Goal: Information Seeking & Learning: Learn about a topic

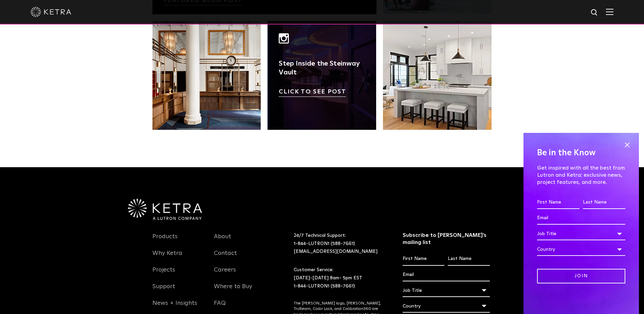
scroll to position [1429, 0]
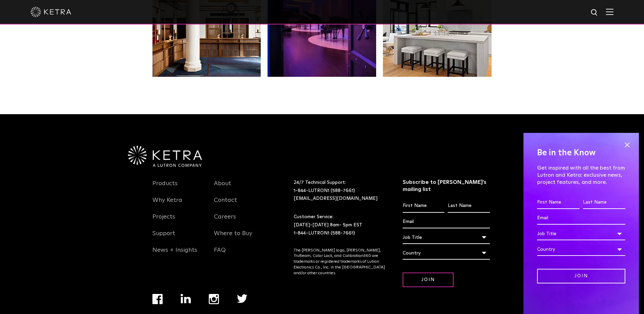
click at [622, 145] on div "Be in the Know Get inspired with all the best from Lutron and [PERSON_NAME]: ex…" at bounding box center [581, 223] width 115 height 181
click at [627, 143] on span at bounding box center [627, 145] width 10 height 10
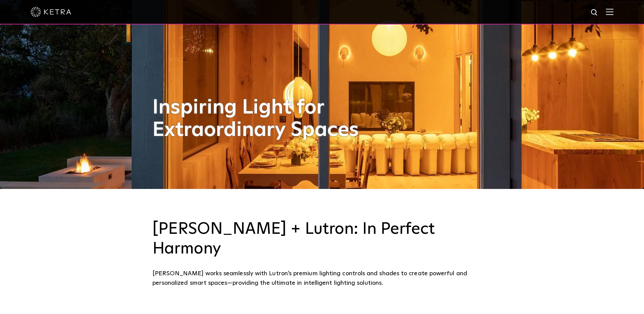
scroll to position [0, 0]
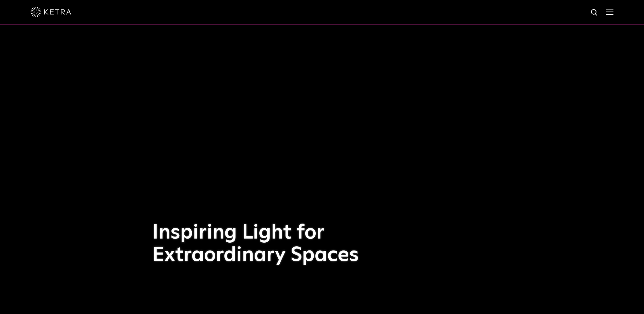
click at [620, 13] on div at bounding box center [322, 12] width 644 height 24
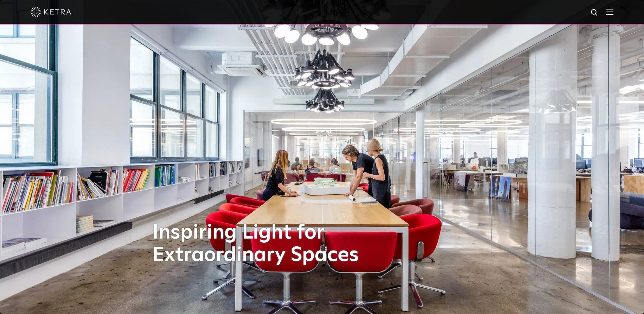
click at [614, 12] on img at bounding box center [609, 11] width 7 height 6
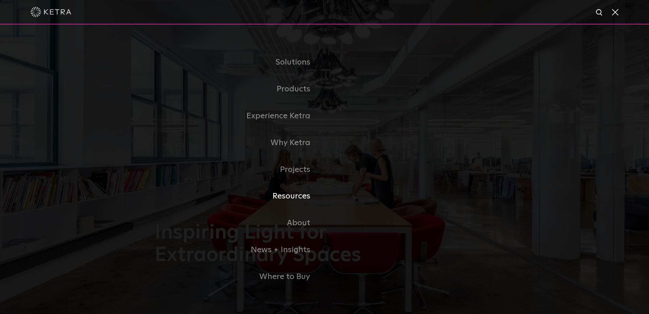
click at [296, 199] on link "Resources" at bounding box center [240, 196] width 170 height 27
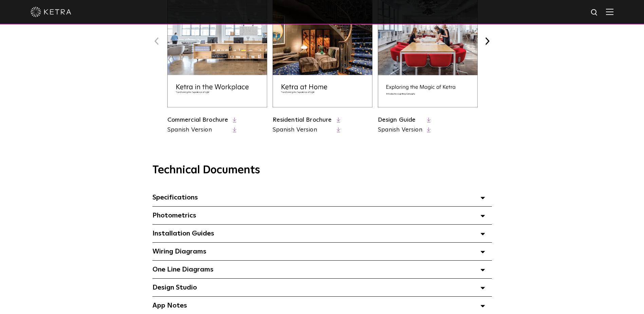
scroll to position [442, 0]
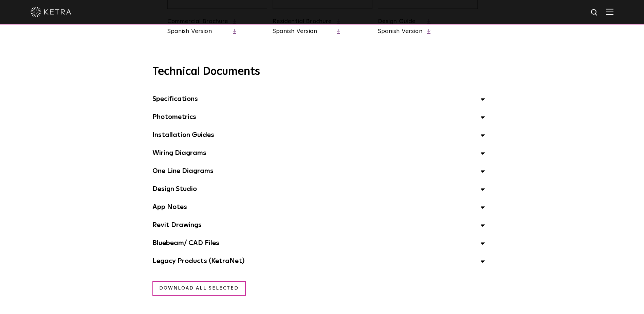
click at [181, 206] on span "App Notes Select checkboxes to use the bulk download option below" at bounding box center [170, 206] width 35 height 7
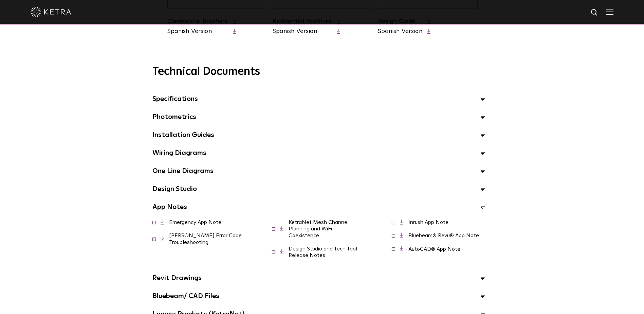
click at [177, 210] on span "App Notes Select checkboxes to use the bulk download option below" at bounding box center [170, 206] width 35 height 7
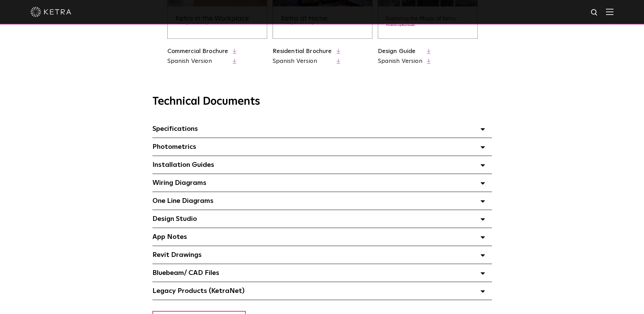
scroll to position [272, 0]
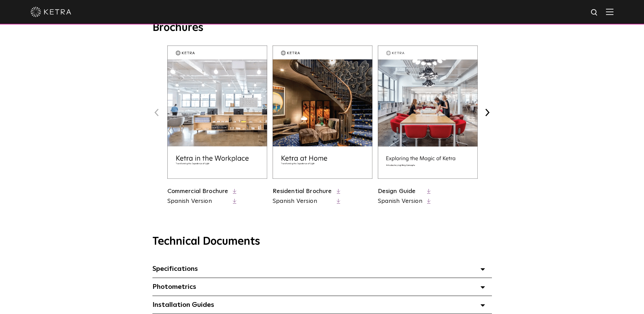
click at [614, 13] on img at bounding box center [609, 11] width 7 height 6
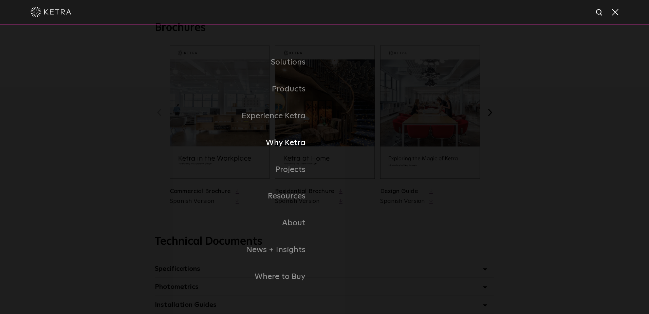
click at [294, 143] on link "Why Ketra" at bounding box center [211, 142] width 228 height 27
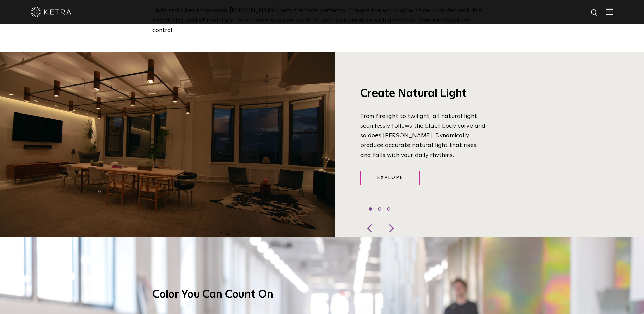
scroll to position [543, 0]
click at [381, 171] on link "Explore" at bounding box center [389, 178] width 59 height 15
click at [552, 52] on div "Create Natural Light From firelight to twilight, all natural light seamlessly f…" at bounding box center [489, 144] width 309 height 185
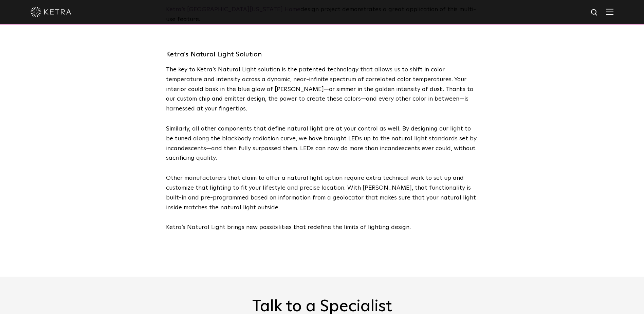
scroll to position [1732, 0]
